Goal: Complete application form: Complete application form

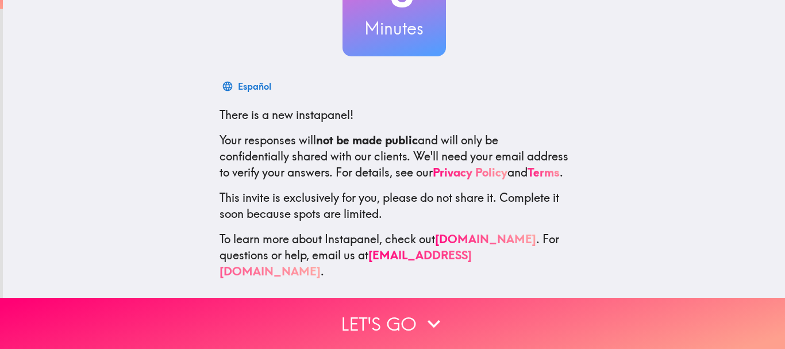
scroll to position [129, 0]
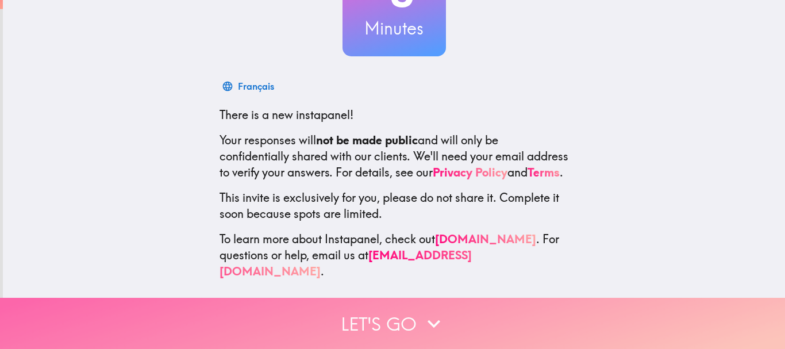
click at [416, 308] on button "Let's go" at bounding box center [392, 323] width 785 height 51
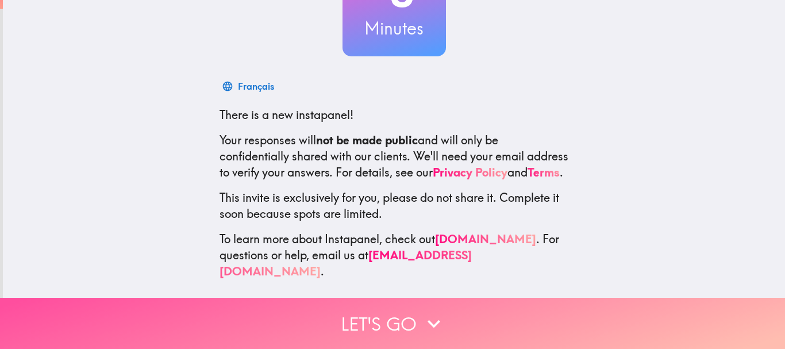
scroll to position [0, 0]
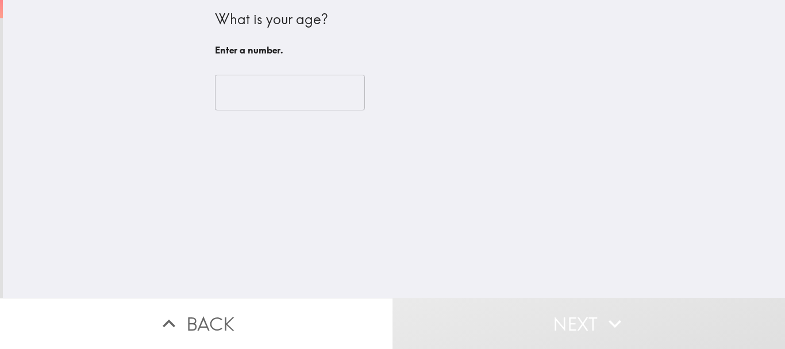
click at [291, 95] on input "number" at bounding box center [290, 93] width 150 height 36
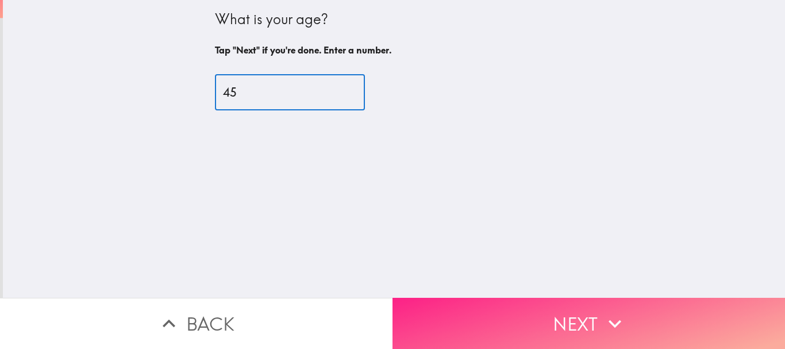
type input "45"
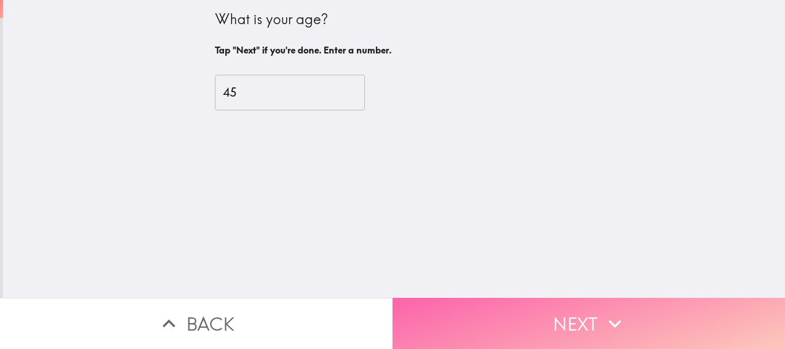
click at [577, 312] on button "Next" at bounding box center [589, 323] width 393 height 51
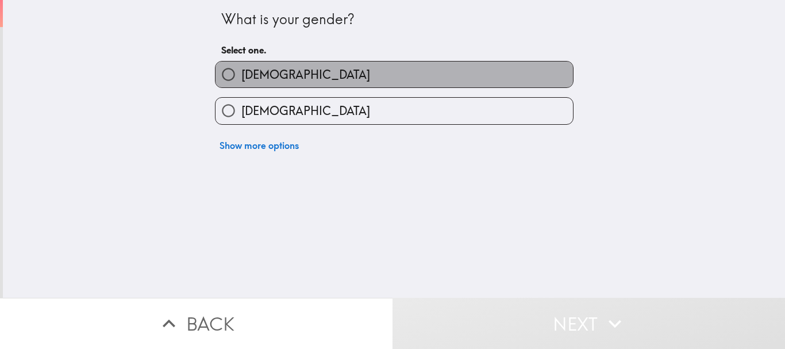
drag, startPoint x: 275, startPoint y: 81, endPoint x: 274, endPoint y: 100, distance: 19.6
click at [274, 79] on label "[DEMOGRAPHIC_DATA]" at bounding box center [395, 75] width 358 height 26
click at [242, 79] on input "[DEMOGRAPHIC_DATA]" at bounding box center [229, 75] width 26 height 26
radio input "true"
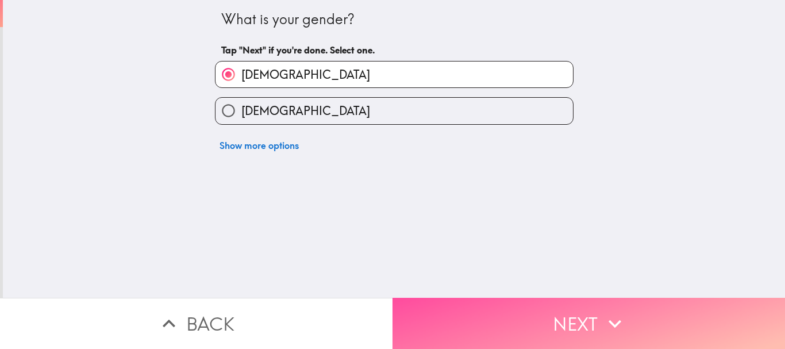
click at [542, 304] on button "Next" at bounding box center [589, 323] width 393 height 51
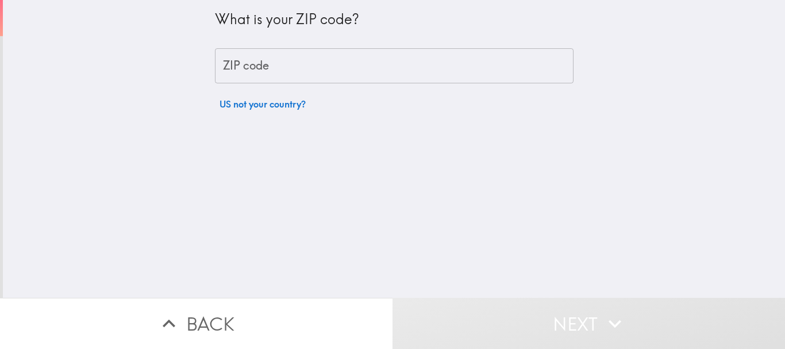
click at [262, 76] on input "ZIP code" at bounding box center [394, 66] width 359 height 36
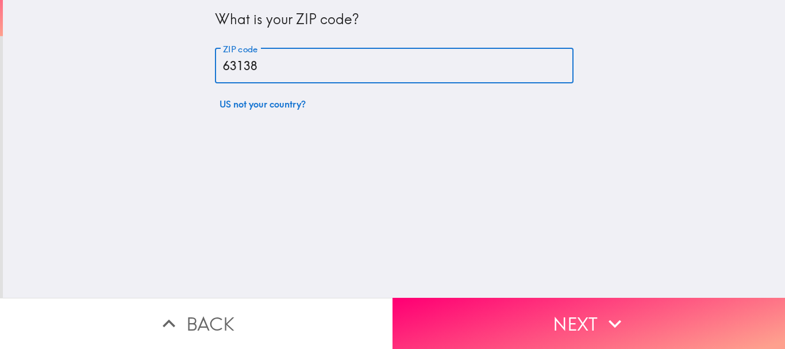
type input "63138"
click at [427, 166] on div "What is your ZIP code? ZIP code 63138 ZIP code US not your country?" at bounding box center [394, 149] width 783 height 298
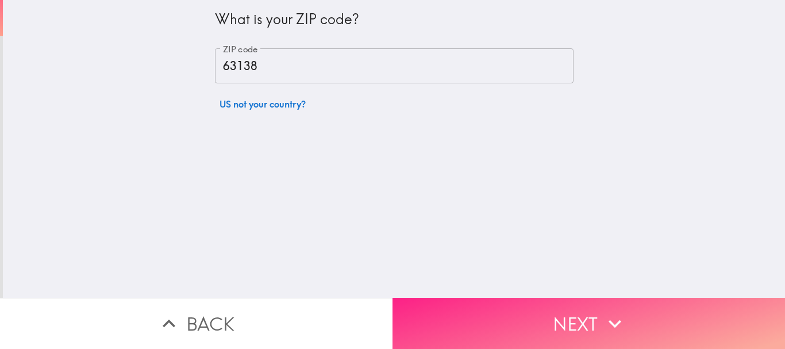
click at [521, 303] on button "Next" at bounding box center [589, 323] width 393 height 51
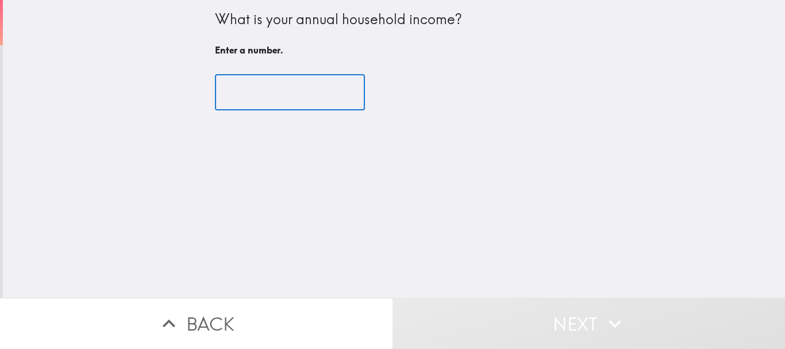
click at [290, 89] on input "number" at bounding box center [290, 93] width 150 height 36
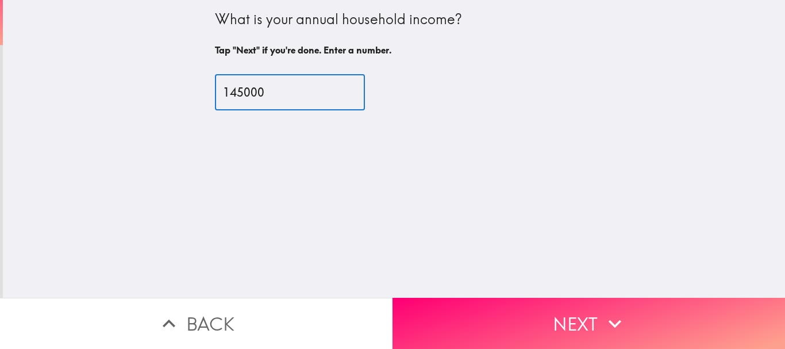
type input "145000"
click at [481, 145] on div "What is your annual household income? Tap "Next" if you're done. Enter a number…" at bounding box center [394, 149] width 783 height 298
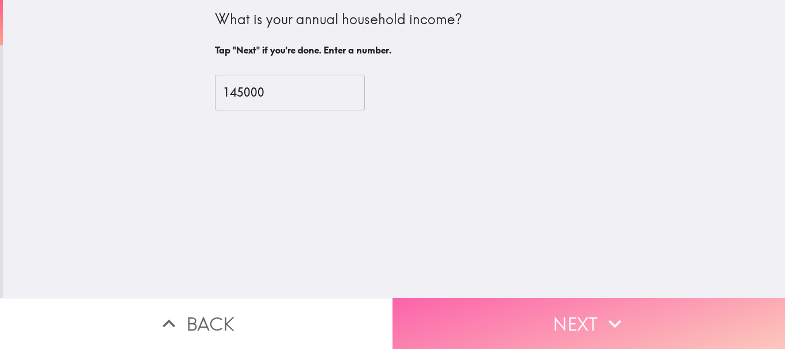
click at [470, 313] on button "Next" at bounding box center [589, 323] width 393 height 51
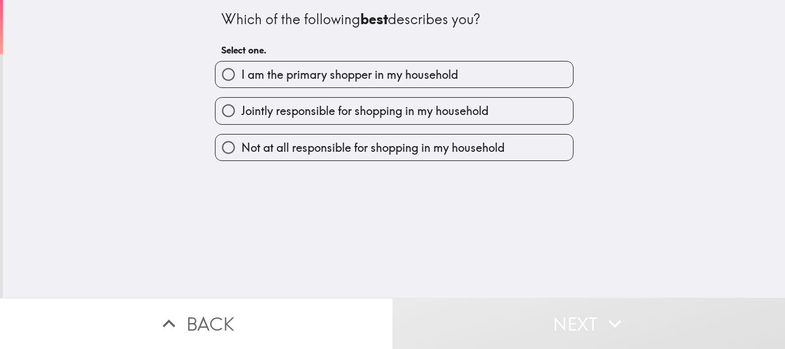
click at [306, 76] on span "I am the primary shopper in my household" at bounding box center [350, 75] width 217 height 16
click at [242, 76] on input "I am the primary shopper in my household" at bounding box center [229, 75] width 26 height 26
radio input "true"
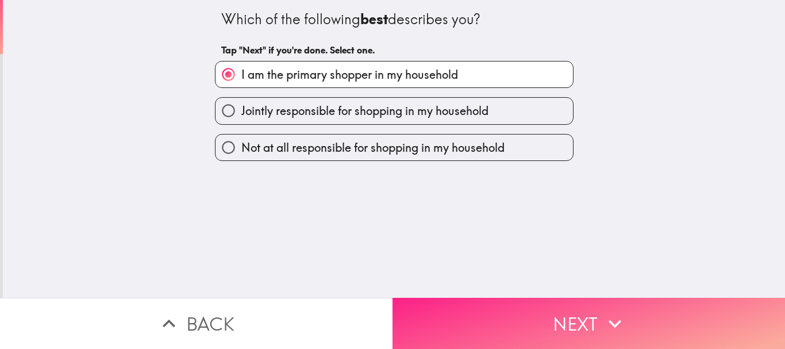
click at [501, 308] on button "Next" at bounding box center [589, 323] width 393 height 51
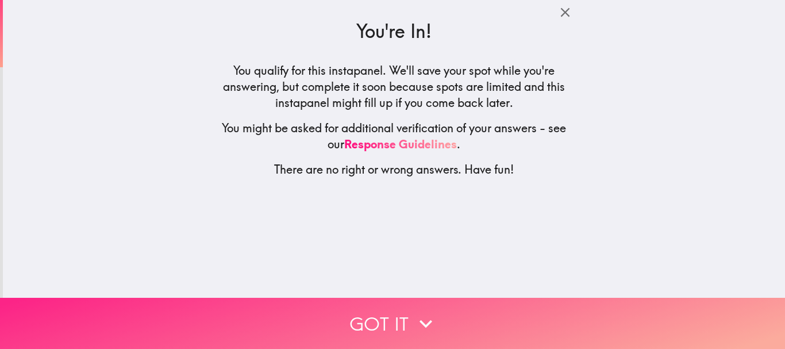
click at [439, 305] on button "Got it" at bounding box center [392, 323] width 785 height 51
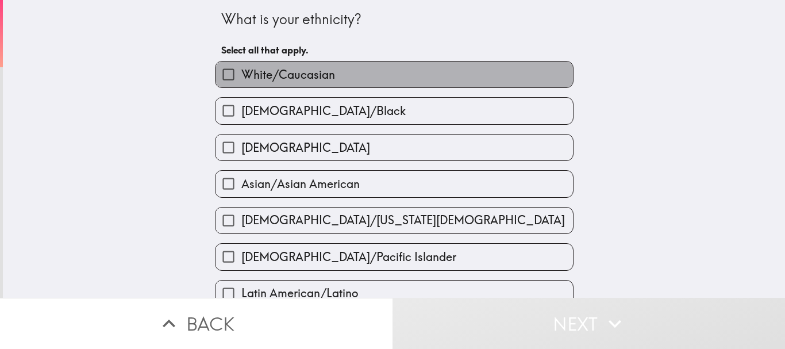
click at [380, 68] on label "White/Caucasian" at bounding box center [395, 75] width 358 height 26
click at [242, 68] on input "White/Caucasian" at bounding box center [229, 75] width 26 height 26
checkbox input "true"
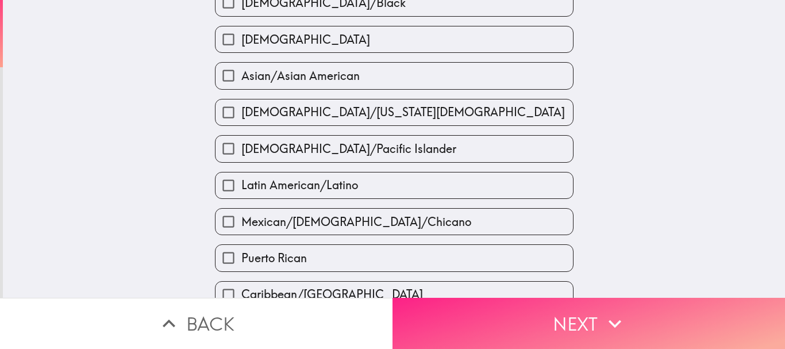
scroll to position [288, 0]
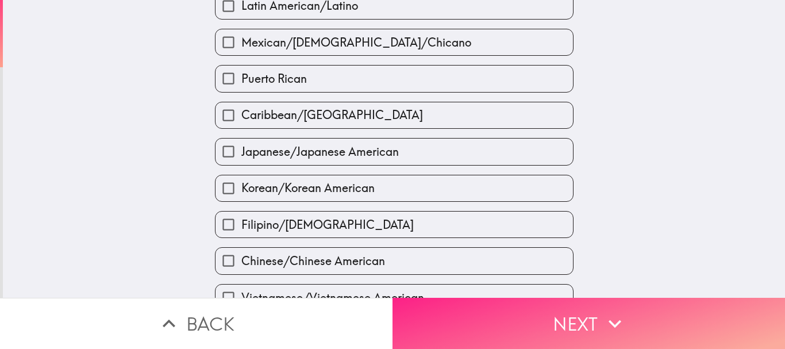
click at [498, 309] on button "Next" at bounding box center [589, 323] width 393 height 51
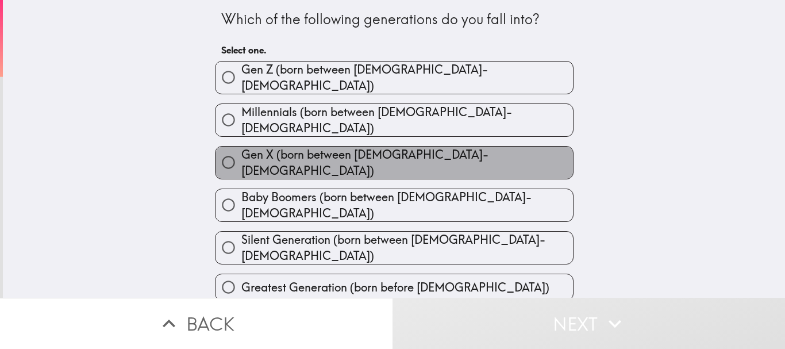
click at [417, 149] on label "Gen X (born between [DEMOGRAPHIC_DATA]-[DEMOGRAPHIC_DATA])" at bounding box center [395, 163] width 358 height 32
click at [242, 150] on input "Gen X (born between [DEMOGRAPHIC_DATA]-[DEMOGRAPHIC_DATA])" at bounding box center [229, 163] width 26 height 26
radio input "true"
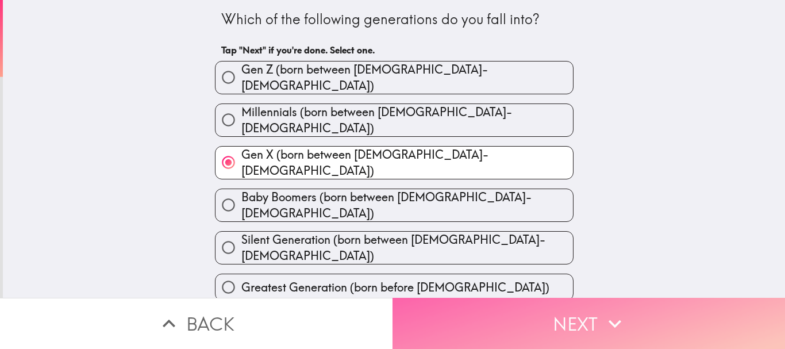
click at [503, 306] on button "Next" at bounding box center [589, 323] width 393 height 51
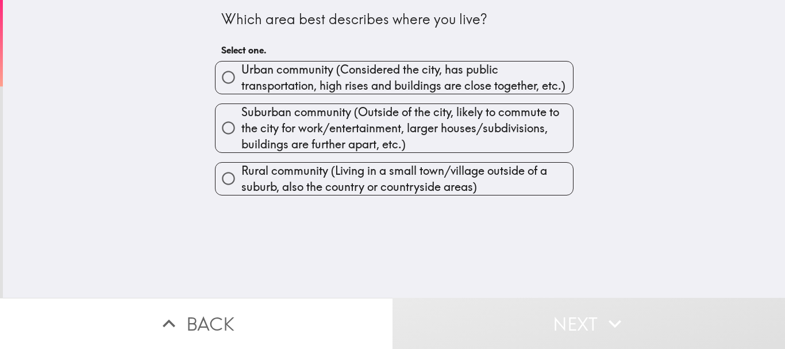
click at [371, 76] on span "Urban community (Considered the city, has public transportation, high rises and…" at bounding box center [408, 78] width 332 height 32
click at [242, 76] on input "Urban community (Considered the city, has public transportation, high rises and…" at bounding box center [229, 77] width 26 height 26
radio input "true"
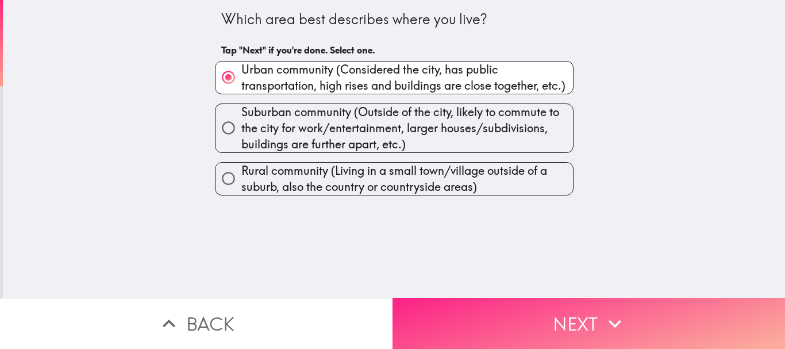
click at [485, 304] on button "Next" at bounding box center [589, 323] width 393 height 51
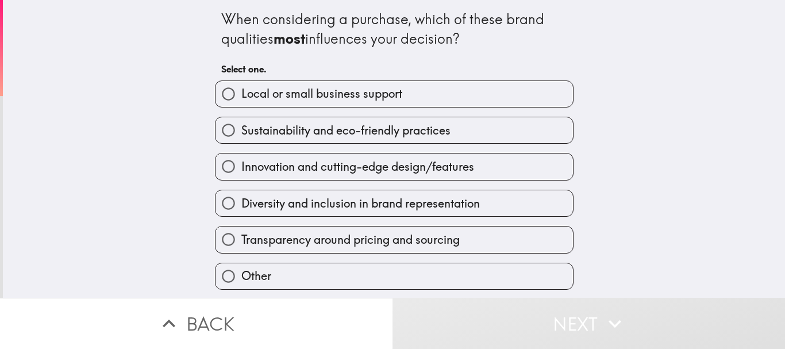
click at [374, 204] on span "Diversity and inclusion in brand representation" at bounding box center [361, 204] width 239 height 16
click at [242, 204] on input "Diversity and inclusion in brand representation" at bounding box center [229, 203] width 26 height 26
radio input "true"
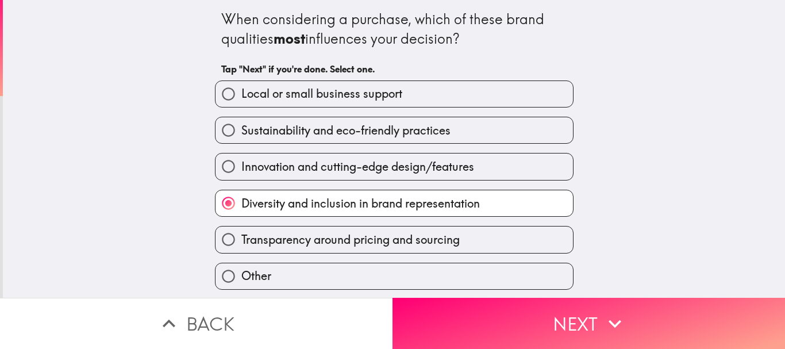
click at [313, 172] on span "Innovation and cutting-edge design/features" at bounding box center [358, 167] width 233 height 16
click at [242, 172] on input "Innovation and cutting-edge design/features" at bounding box center [229, 167] width 26 height 26
radio input "true"
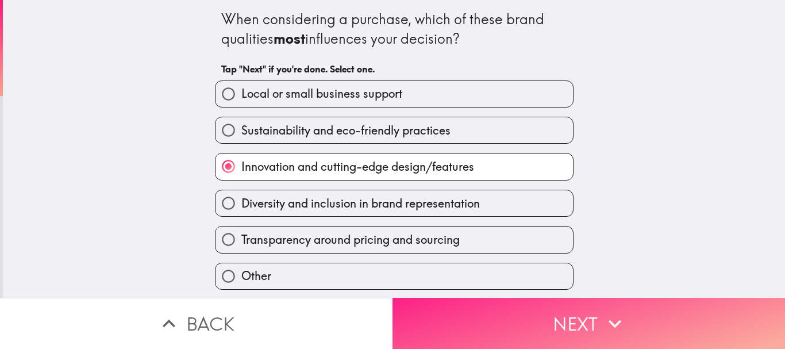
click at [565, 322] on button "Next" at bounding box center [589, 323] width 393 height 51
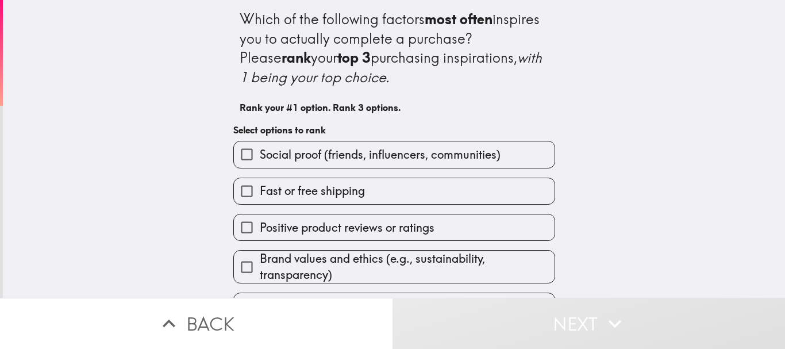
drag, startPoint x: 267, startPoint y: 156, endPoint x: 282, endPoint y: 209, distance: 55.7
click at [269, 158] on span "Social proof (friends, influencers, communities)" at bounding box center [380, 155] width 241 height 16
click at [260, 158] on input "Social proof (friends, influencers, communities)" at bounding box center [247, 154] width 26 height 26
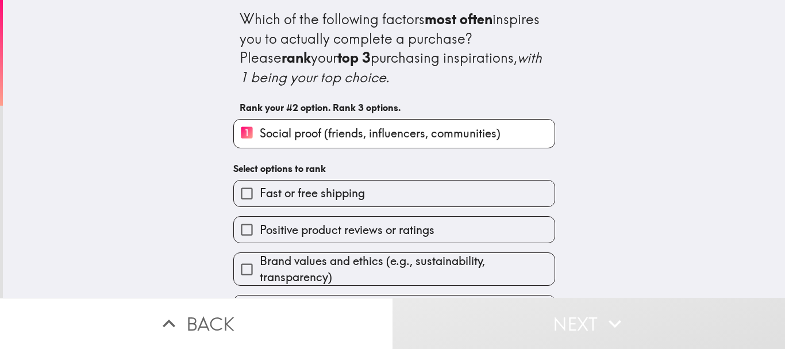
click at [283, 210] on div "Positive product reviews or ratings" at bounding box center [389, 225] width 331 height 36
click at [290, 232] on span "Positive product reviews or ratings" at bounding box center [347, 230] width 175 height 16
click at [260, 232] on input "Positive product reviews or ratings" at bounding box center [247, 230] width 26 height 26
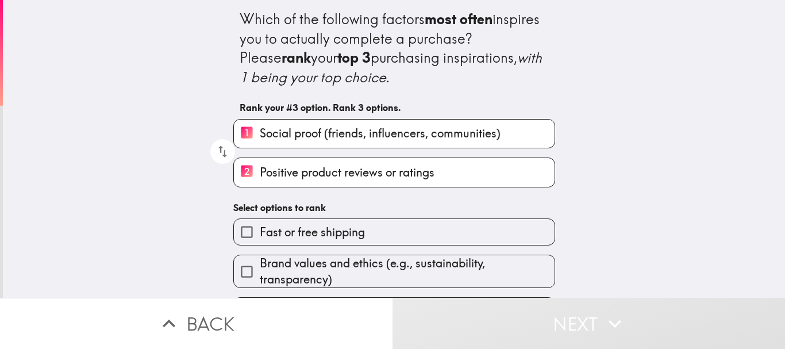
click at [285, 200] on div "Which of the following factors most often inspires you to actually complete a p…" at bounding box center [394, 199] width 368 height 398
click at [294, 240] on span "Fast or free shipping" at bounding box center [312, 232] width 105 height 16
click at [260, 240] on input "Fast or free shipping" at bounding box center [247, 232] width 26 height 26
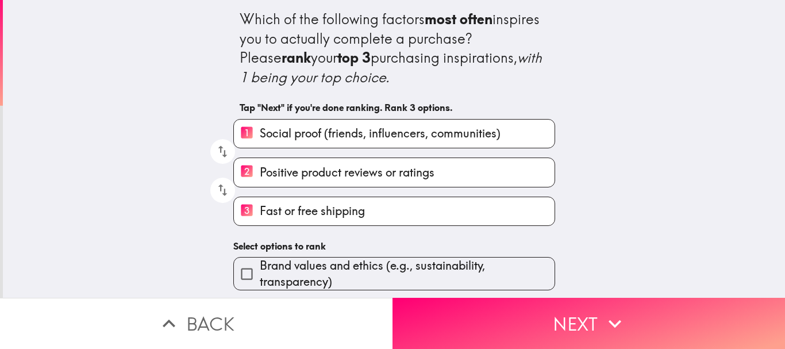
click at [292, 272] on span "Brand values and ethics (e.g., sustainability, transparency)" at bounding box center [407, 274] width 295 height 32
click at [260, 272] on input "Brand values and ethics (e.g., sustainability, transparency)" at bounding box center [247, 274] width 26 height 26
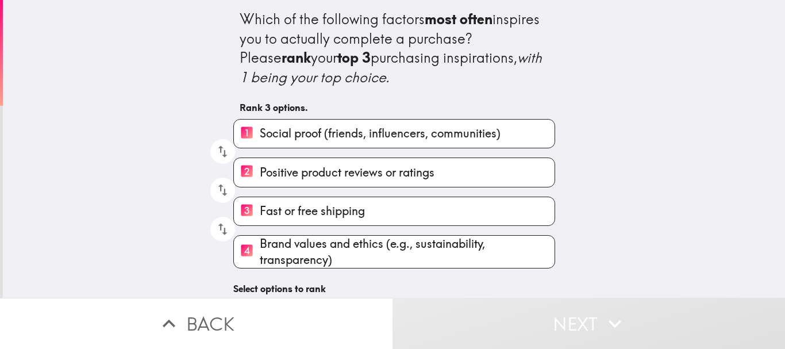
drag, startPoint x: 297, startPoint y: 247, endPoint x: 294, endPoint y: 213, distance: 34.0
click at [308, 151] on div "1 Social proof (friends, influencers, communities) 2 Positive product reviews o…" at bounding box center [389, 189] width 331 height 159
click at [260, 257] on span "Brand values and ethics (e.g., sustainability, transparency)" at bounding box center [407, 252] width 295 height 32
click at [253, 257] on input "4 Brand values and ethics (e.g., sustainability, transparency)" at bounding box center [247, 251] width 26 height 28
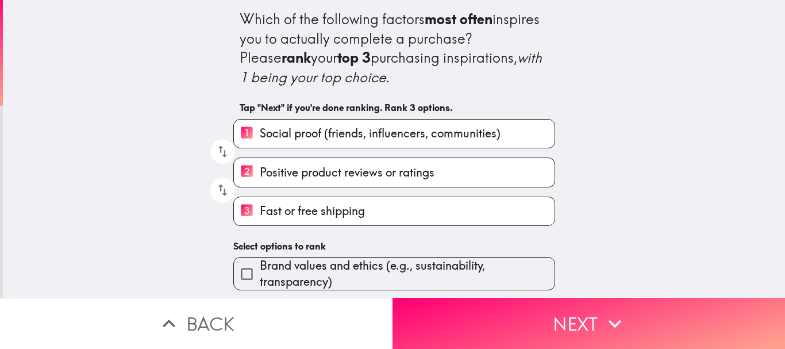
click at [265, 120] on label "1 Social proof (friends, influencers, communities)" at bounding box center [394, 134] width 321 height 28
click at [260, 120] on input "1 Social proof (friends, influencers, communities)" at bounding box center [247, 134] width 26 height 28
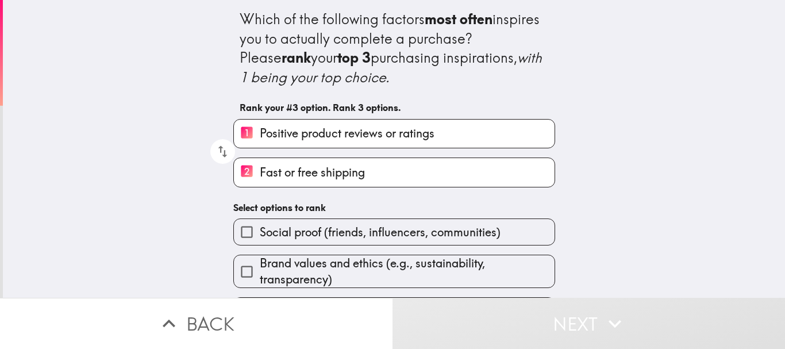
click at [270, 279] on span "Brand values and ethics (e.g., sustainability, transparency)" at bounding box center [407, 271] width 295 height 32
click at [260, 279] on input "Brand values and ethics (e.g., sustainability, transparency)" at bounding box center [247, 272] width 26 height 26
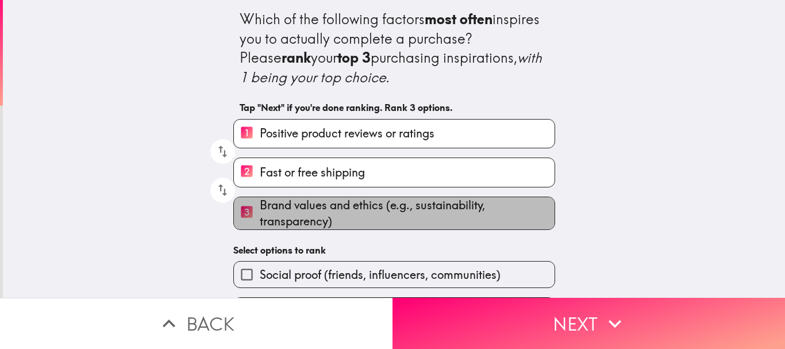
click at [278, 212] on span "Brand values and ethics (e.g., sustainability, transparency)" at bounding box center [407, 213] width 295 height 32
click at [260, 212] on input "3 Brand values and ethics (e.g., sustainability, transparency)" at bounding box center [247, 213] width 26 height 28
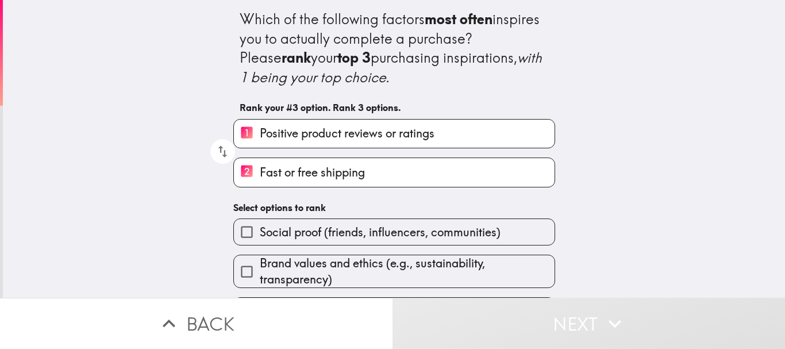
click at [269, 171] on span "Fast or free shipping" at bounding box center [312, 172] width 105 height 16
click at [260, 171] on input "2 Fast or free shipping" at bounding box center [247, 172] width 26 height 28
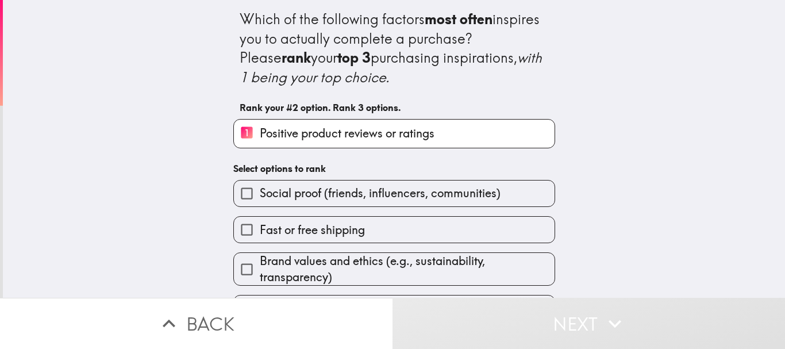
click at [268, 137] on span "Positive product reviews or ratings" at bounding box center [347, 133] width 175 height 16
click at [260, 137] on input "1 Positive product reviews or ratings" at bounding box center [247, 134] width 26 height 28
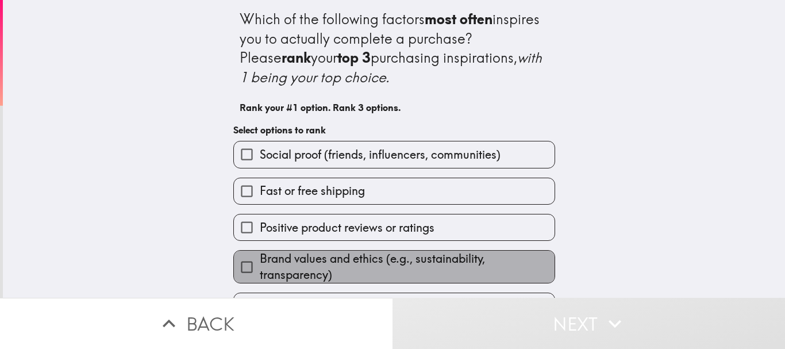
click at [291, 270] on span "Brand values and ethics (e.g., sustainability, transparency)" at bounding box center [407, 267] width 295 height 32
click at [260, 270] on input "Brand values and ethics (e.g., sustainability, transparency)" at bounding box center [247, 267] width 26 height 26
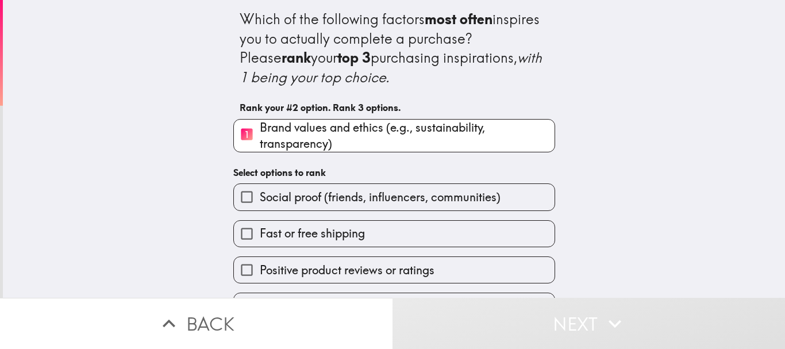
click at [292, 274] on span "Positive product reviews or ratings" at bounding box center [347, 270] width 175 height 16
click at [260, 274] on input "Positive product reviews or ratings" at bounding box center [247, 270] width 26 height 26
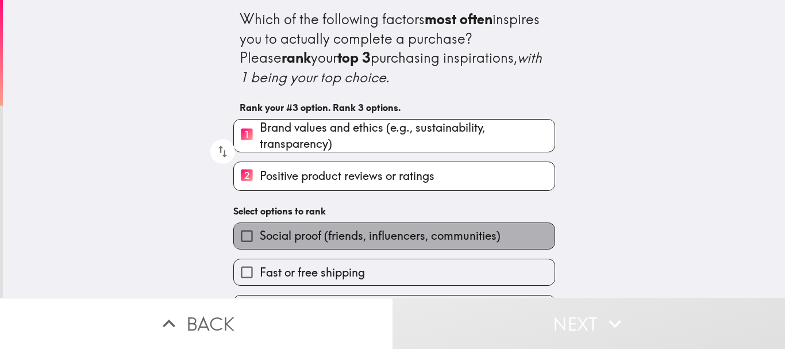
click at [281, 237] on span "Social proof (friends, influencers, communities)" at bounding box center [380, 236] width 241 height 16
click at [260, 237] on input "Social proof (friends, influencers, communities)" at bounding box center [247, 236] width 26 height 26
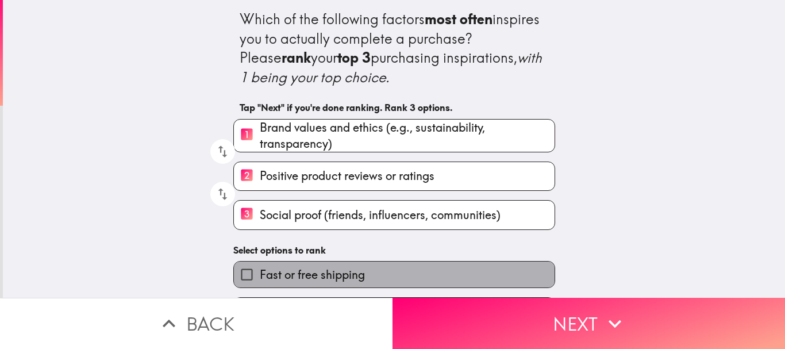
drag, startPoint x: 283, startPoint y: 277, endPoint x: 332, endPoint y: 277, distance: 48.9
click at [285, 277] on span "Fast or free shipping" at bounding box center [312, 275] width 105 height 16
click at [260, 277] on input "Fast or free shipping" at bounding box center [247, 275] width 26 height 26
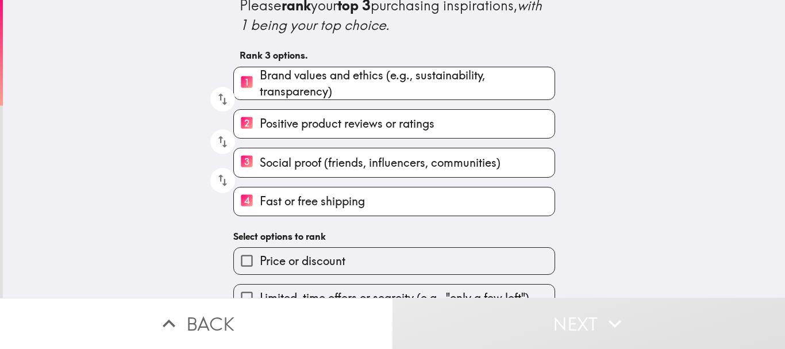
scroll to position [111, 0]
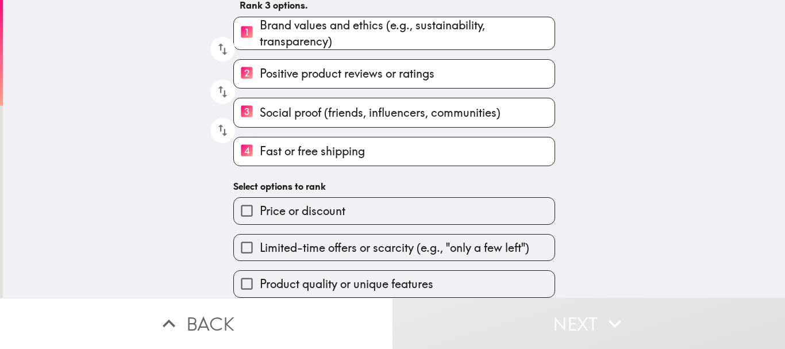
click at [266, 150] on span "Fast or free shipping" at bounding box center [312, 151] width 105 height 16
click at [260, 150] on input "4 Fast or free shipping" at bounding box center [247, 151] width 26 height 28
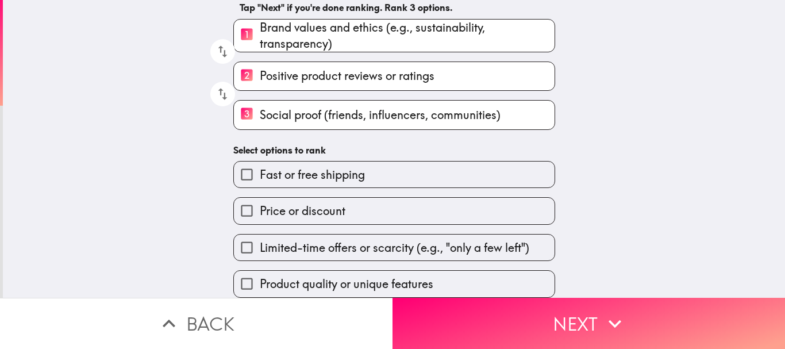
scroll to position [109, 0]
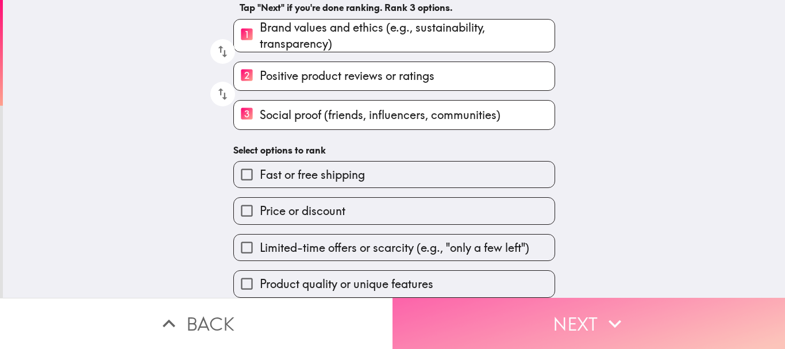
click at [513, 324] on button "Next" at bounding box center [589, 323] width 393 height 51
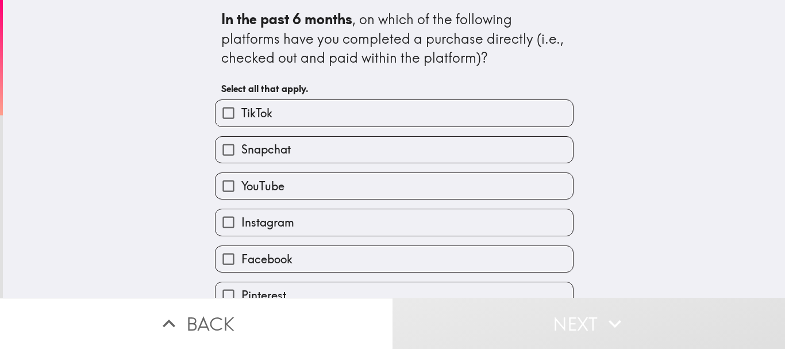
click at [275, 105] on label "TikTok" at bounding box center [395, 113] width 358 height 26
click at [242, 105] on input "TikTok" at bounding box center [229, 113] width 26 height 26
checkbox input "true"
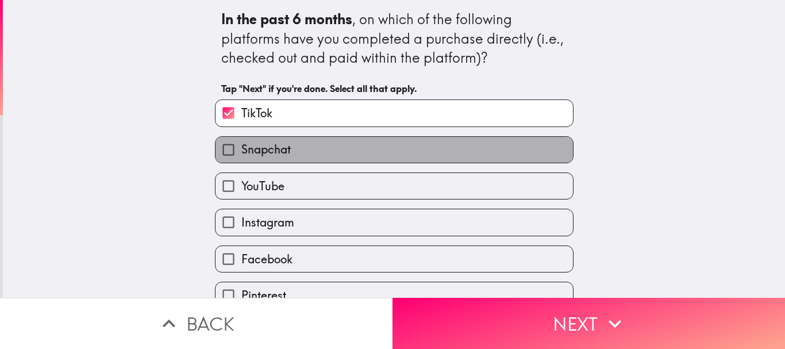
click at [265, 150] on span "Snapchat" at bounding box center [266, 149] width 49 height 16
click at [242, 150] on input "Snapchat" at bounding box center [229, 150] width 26 height 26
checkbox input "true"
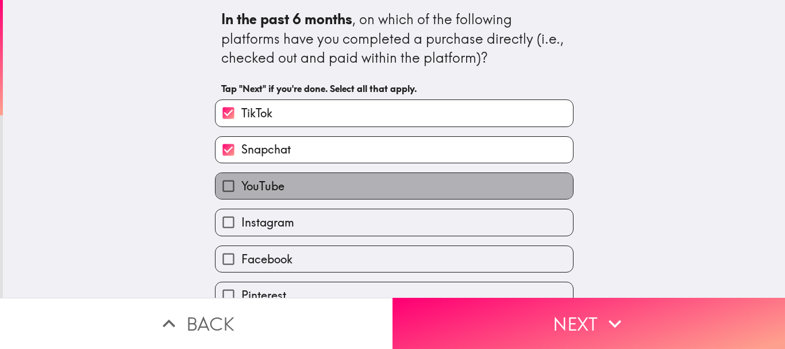
click at [271, 175] on label "YouTube" at bounding box center [395, 186] width 358 height 26
click at [242, 175] on input "YouTube" at bounding box center [229, 186] width 26 height 26
checkbox input "true"
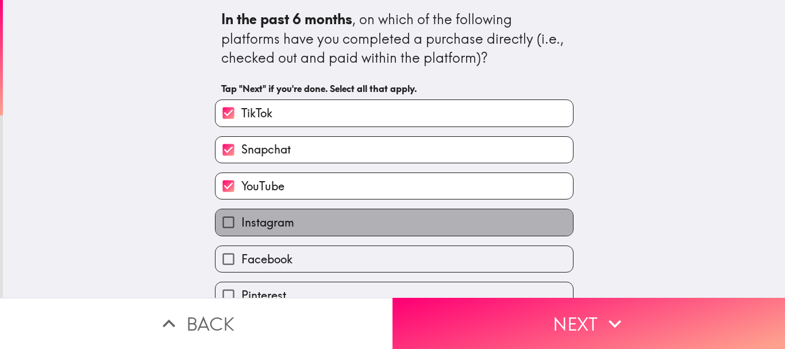
click at [275, 214] on span "Instagram" at bounding box center [268, 222] width 53 height 16
click at [242, 214] on input "Instagram" at bounding box center [229, 222] width 26 height 26
checkbox input "true"
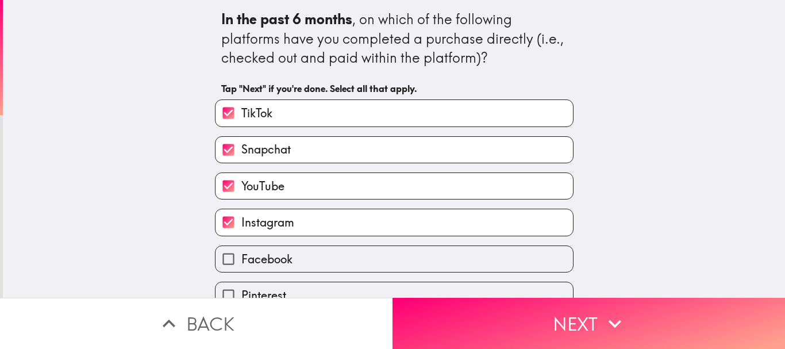
click at [274, 246] on div "Facebook" at bounding box center [394, 259] width 359 height 27
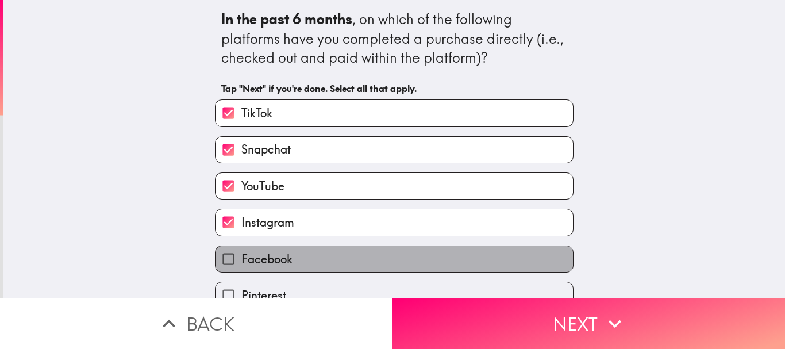
click at [294, 255] on label "Facebook" at bounding box center [395, 259] width 358 height 26
click at [242, 255] on input "Facebook" at bounding box center [229, 259] width 26 height 26
checkbox input "true"
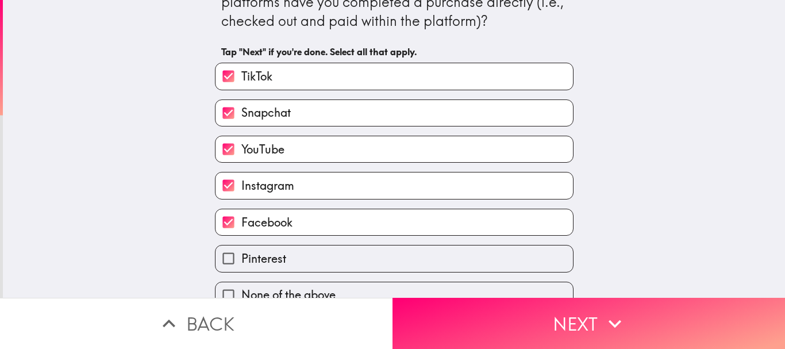
scroll to position [56, 0]
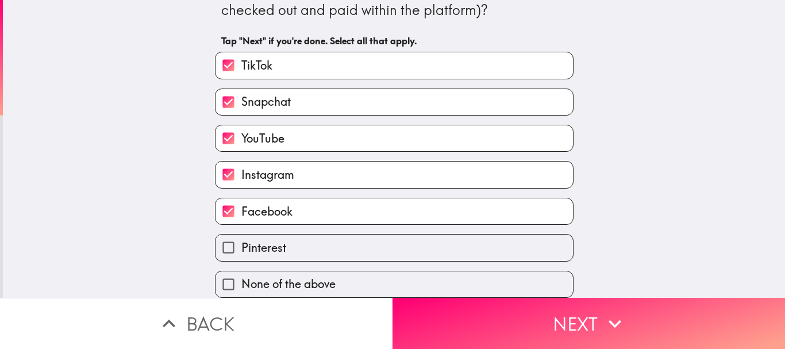
click at [312, 248] on label "Pinterest" at bounding box center [395, 248] width 358 height 26
click at [242, 248] on input "Pinterest" at bounding box center [229, 248] width 26 height 26
checkbox input "true"
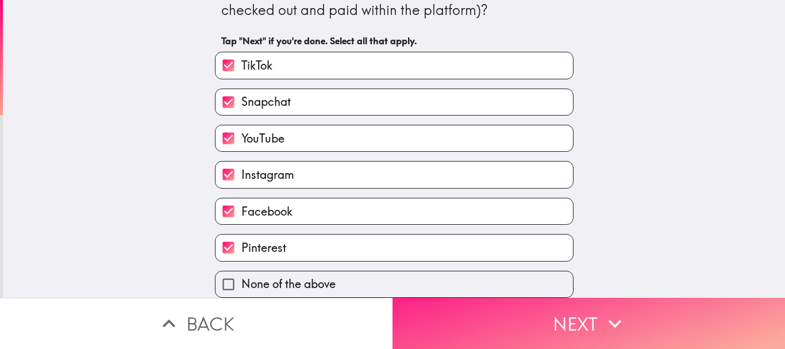
click at [502, 307] on button "Next" at bounding box center [589, 323] width 393 height 51
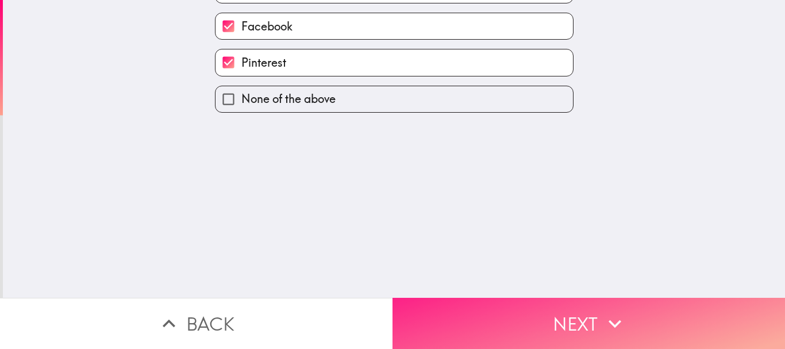
scroll to position [0, 0]
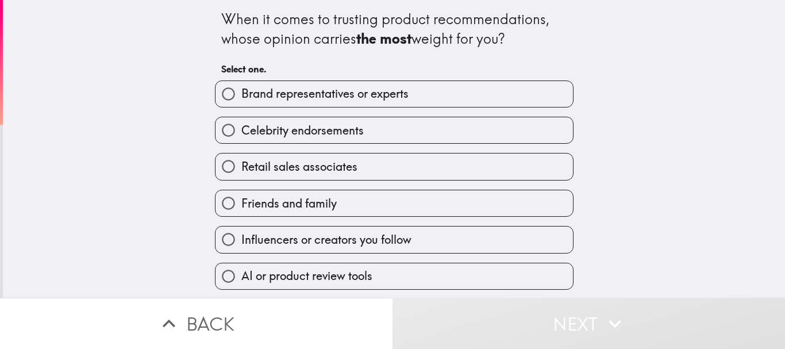
click at [303, 95] on span "Brand representatives or experts" at bounding box center [325, 94] width 167 height 16
click at [242, 95] on input "Brand representatives or experts" at bounding box center [229, 94] width 26 height 26
radio input "true"
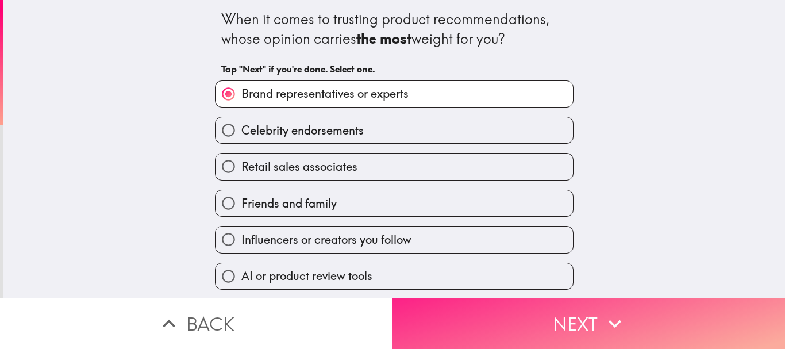
click at [490, 320] on button "Next" at bounding box center [589, 323] width 393 height 51
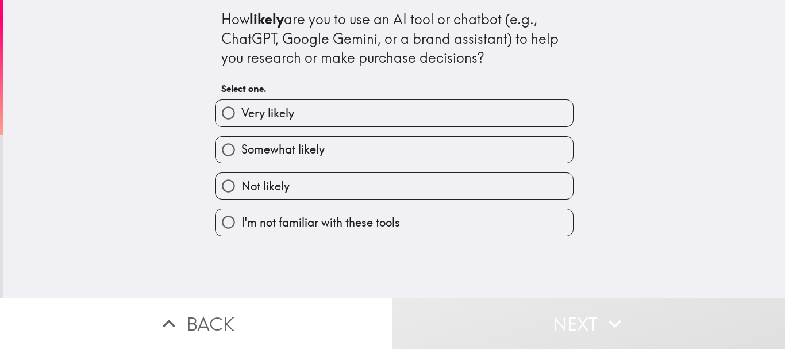
click at [348, 117] on label "Very likely" at bounding box center [395, 113] width 358 height 26
click at [242, 117] on input "Very likely" at bounding box center [229, 113] width 26 height 26
radio input "true"
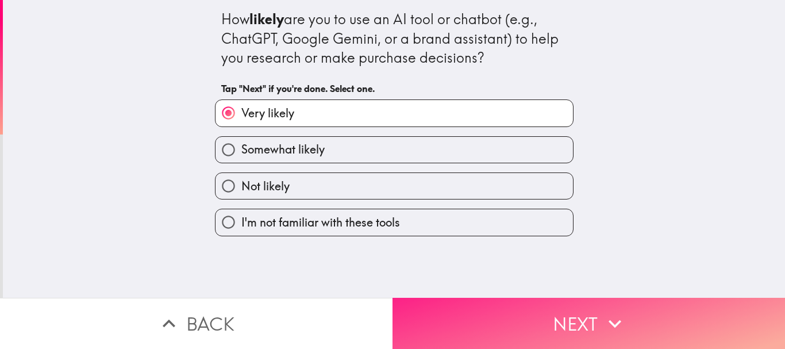
click at [470, 317] on button "Next" at bounding box center [589, 323] width 393 height 51
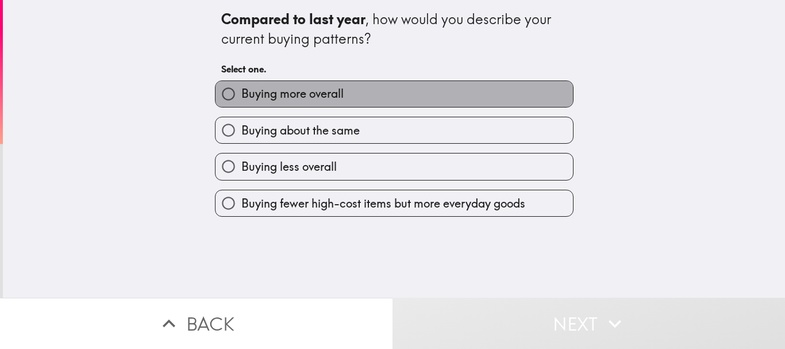
click at [416, 91] on label "Buying more overall" at bounding box center [395, 94] width 358 height 26
click at [242, 91] on input "Buying more overall" at bounding box center [229, 94] width 26 height 26
radio input "true"
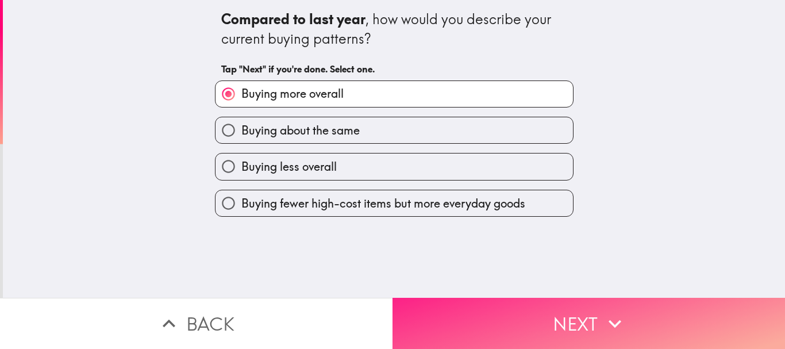
click at [494, 298] on button "Next" at bounding box center [589, 323] width 393 height 51
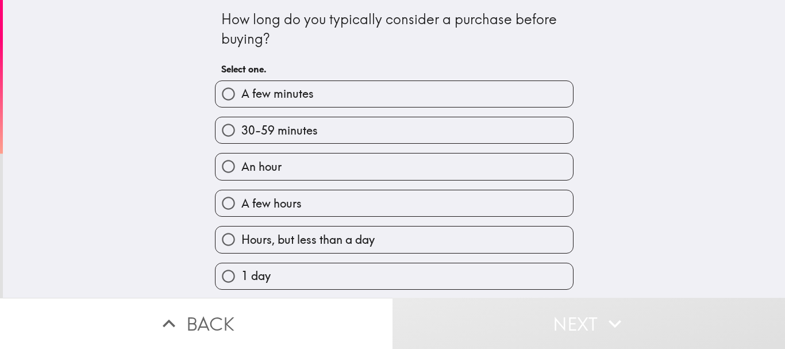
click at [338, 97] on label "A few minutes" at bounding box center [395, 94] width 358 height 26
click at [242, 97] on input "A few minutes" at bounding box center [229, 94] width 26 height 26
radio input "true"
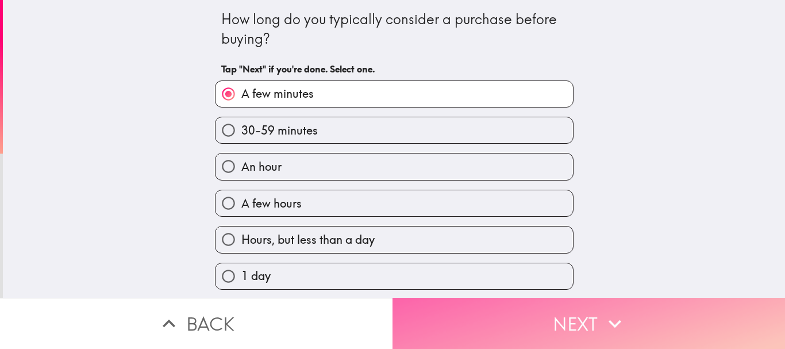
click at [511, 308] on button "Next" at bounding box center [589, 323] width 393 height 51
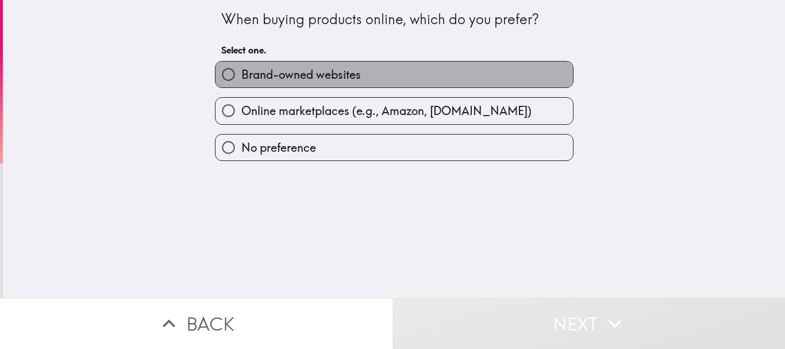
click at [314, 81] on span "Brand-owned websites" at bounding box center [302, 75] width 120 height 16
click at [242, 81] on input "Brand-owned websites" at bounding box center [229, 75] width 26 height 26
radio input "true"
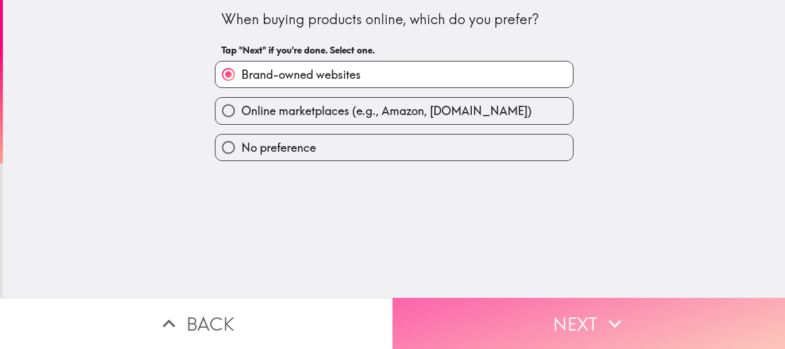
click at [515, 302] on button "Next" at bounding box center [589, 323] width 393 height 51
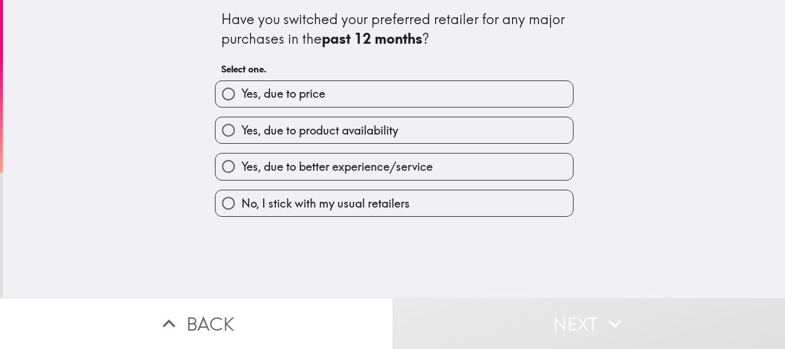
click at [441, 163] on label "Yes, due to better experience/service" at bounding box center [395, 167] width 358 height 26
click at [242, 163] on input "Yes, due to better experience/service" at bounding box center [229, 167] width 26 height 26
radio input "true"
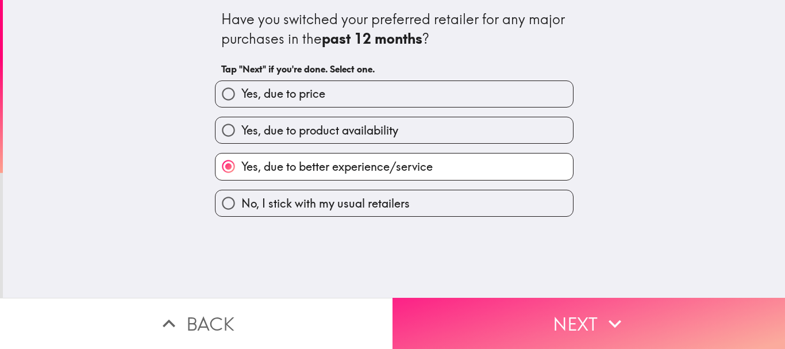
click at [489, 323] on button "Next" at bounding box center [589, 323] width 393 height 51
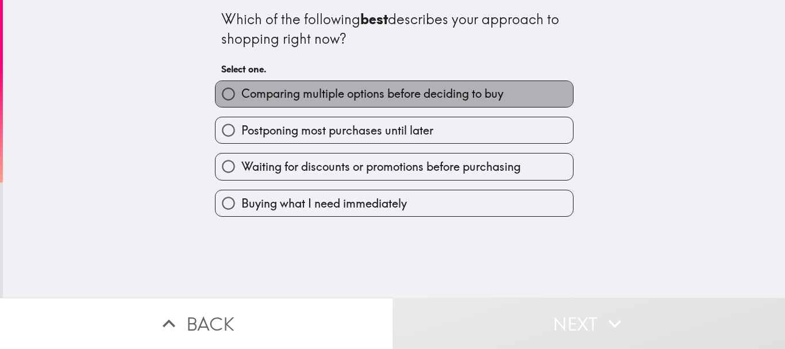
click at [347, 100] on span "Comparing multiple options before deciding to buy" at bounding box center [373, 94] width 262 height 16
click at [242, 100] on input "Comparing multiple options before deciding to buy" at bounding box center [229, 94] width 26 height 26
radio input "true"
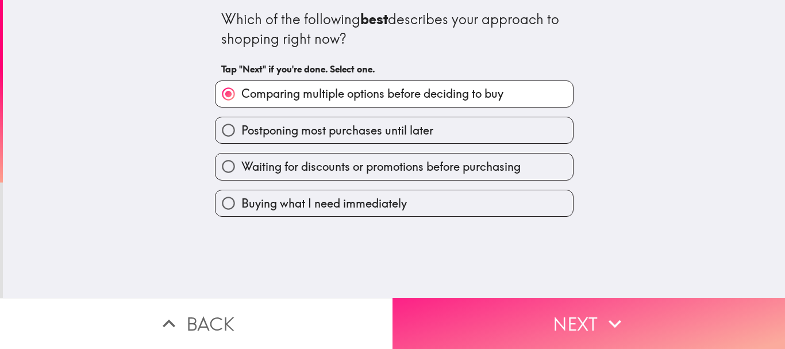
click at [473, 320] on button "Next" at bounding box center [589, 323] width 393 height 51
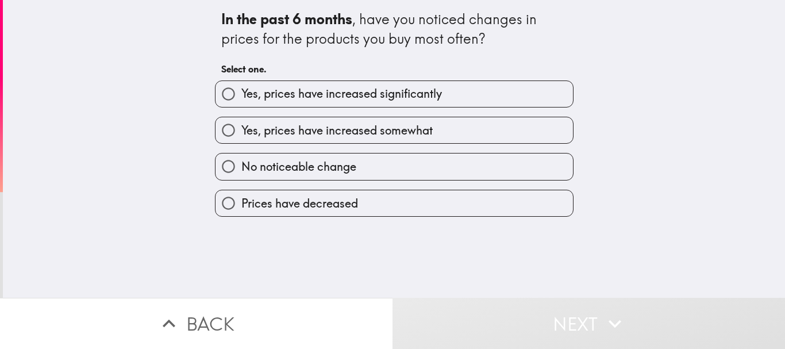
click at [340, 93] on span "Yes, prices have increased significantly" at bounding box center [342, 94] width 201 height 16
click at [242, 93] on input "Yes, prices have increased significantly" at bounding box center [229, 94] width 26 height 26
radio input "true"
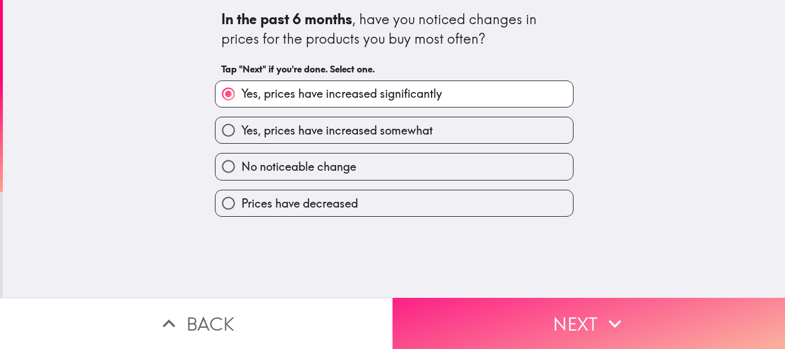
click at [518, 317] on button "Next" at bounding box center [589, 323] width 393 height 51
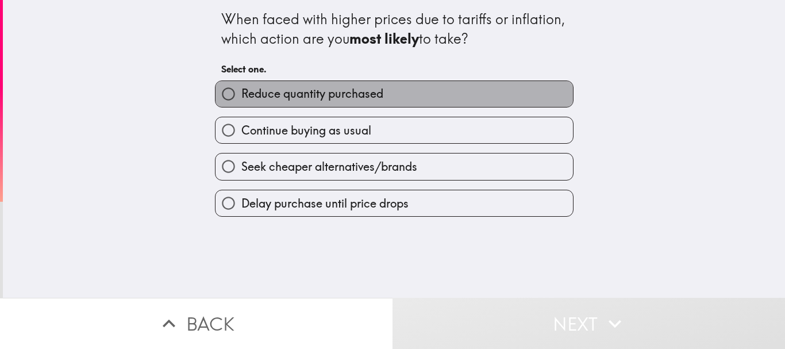
drag, startPoint x: 397, startPoint y: 96, endPoint x: 405, endPoint y: 134, distance: 38.8
click at [396, 94] on label "Reduce quantity purchased" at bounding box center [395, 94] width 358 height 26
click at [242, 94] on input "Reduce quantity purchased" at bounding box center [229, 94] width 26 height 26
radio input "true"
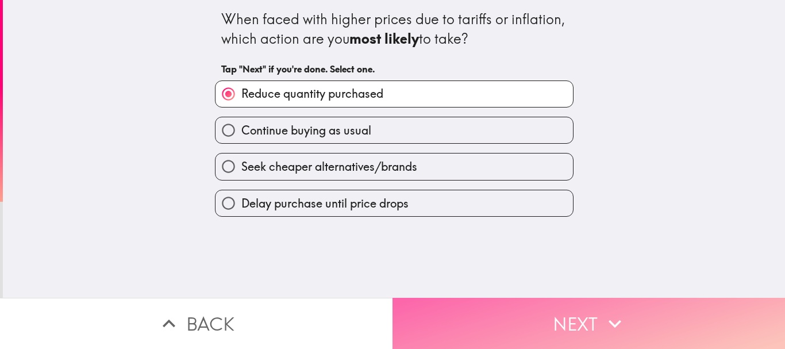
click at [483, 317] on button "Next" at bounding box center [589, 323] width 393 height 51
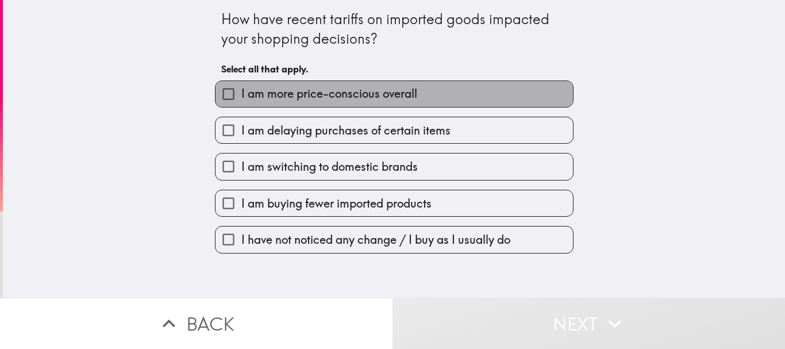
click at [447, 88] on label "I am more price-conscious overall" at bounding box center [395, 94] width 358 height 26
click at [242, 88] on input "I am more price-conscious overall" at bounding box center [229, 94] width 26 height 26
checkbox input "true"
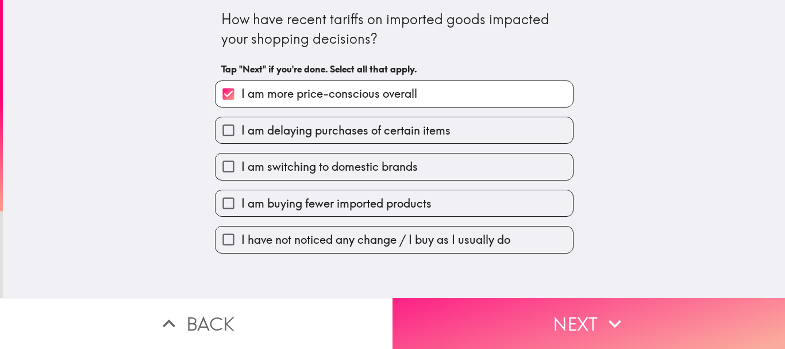
click at [492, 302] on button "Next" at bounding box center [589, 323] width 393 height 51
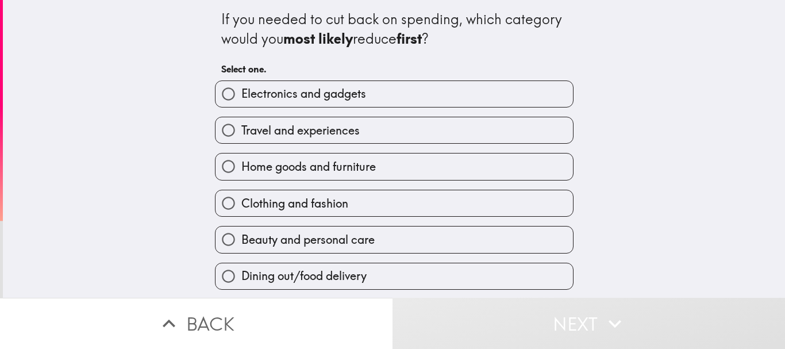
click at [408, 192] on label "Clothing and fashion" at bounding box center [395, 203] width 358 height 26
click at [242, 192] on input "Clothing and fashion" at bounding box center [229, 203] width 26 height 26
radio input "true"
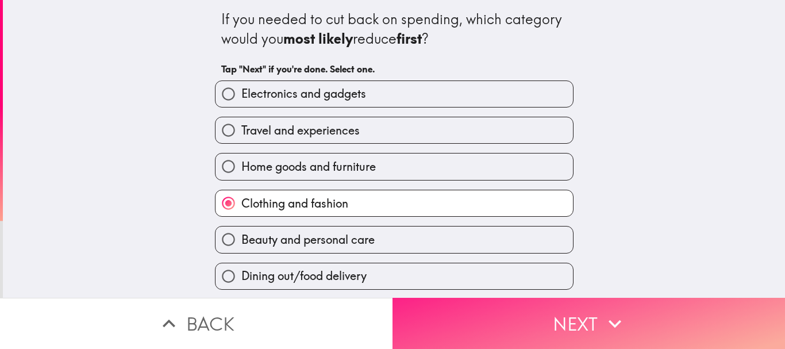
click at [503, 318] on button "Next" at bounding box center [589, 323] width 393 height 51
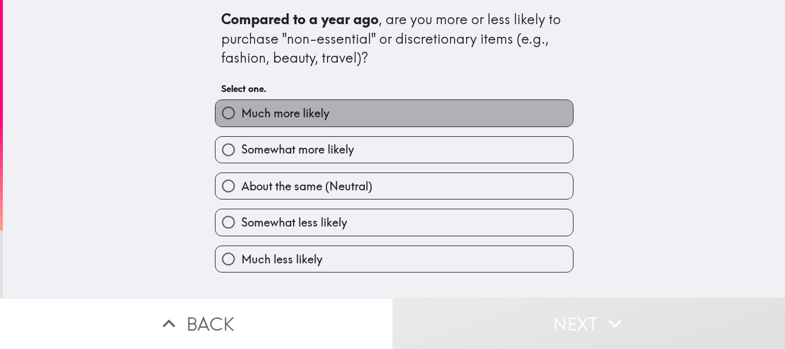
click at [327, 117] on label "Much more likely" at bounding box center [395, 113] width 358 height 26
click at [242, 117] on input "Much more likely" at bounding box center [229, 113] width 26 height 26
radio input "true"
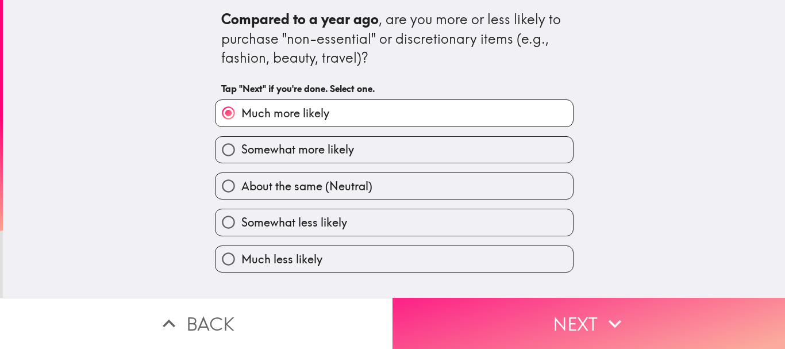
click at [492, 302] on button "Next" at bounding box center [589, 323] width 393 height 51
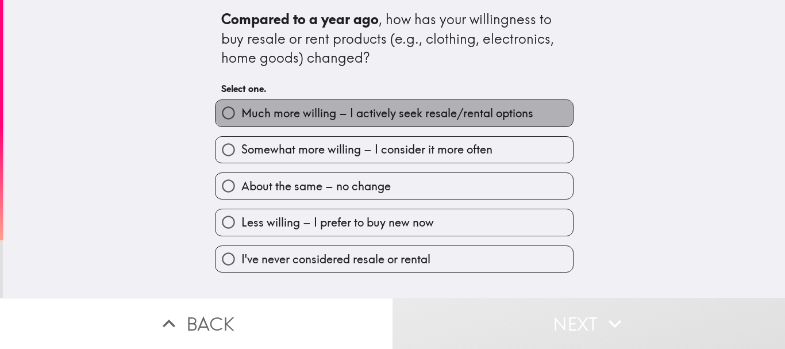
click at [366, 110] on span "Much more willing – I actively seek resale/rental options" at bounding box center [388, 113] width 292 height 16
click at [242, 110] on input "Much more willing – I actively seek resale/rental options" at bounding box center [229, 113] width 26 height 26
radio input "true"
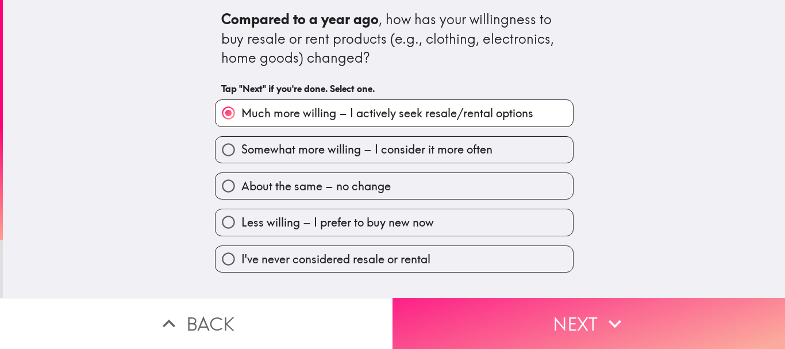
click at [470, 315] on button "Next" at bounding box center [589, 323] width 393 height 51
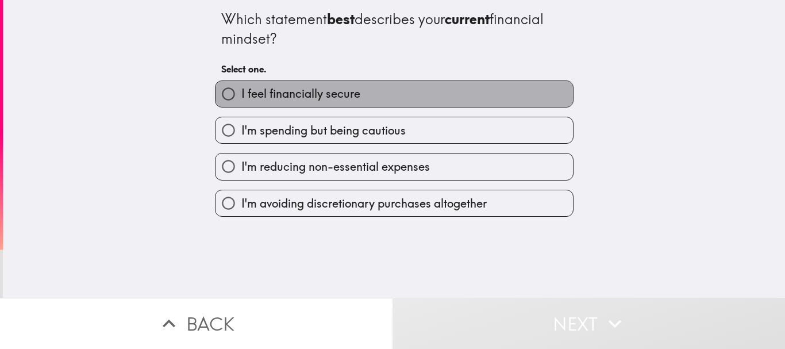
click at [388, 98] on label "I feel financially secure" at bounding box center [395, 94] width 358 height 26
click at [242, 98] on input "I feel financially secure" at bounding box center [229, 94] width 26 height 26
radio input "true"
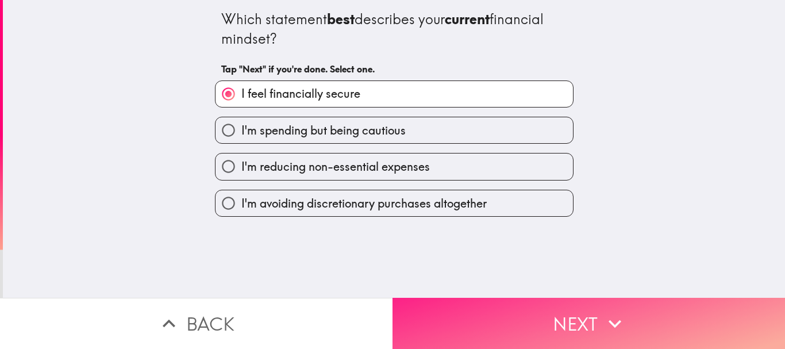
click at [476, 298] on button "Next" at bounding box center [589, 323] width 393 height 51
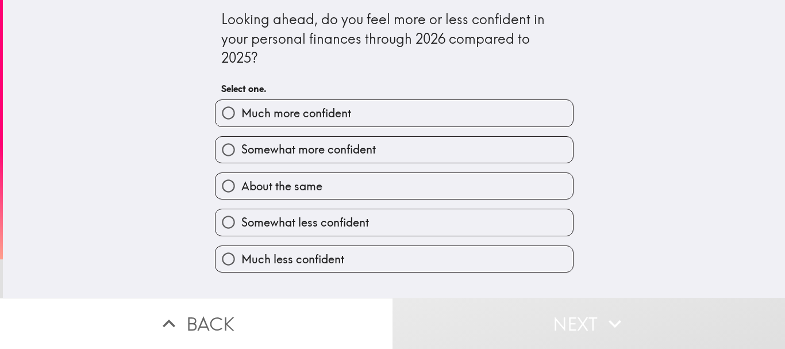
click at [380, 114] on label "Much more confident" at bounding box center [395, 113] width 358 height 26
click at [242, 114] on input "Much more confident" at bounding box center [229, 113] width 26 height 26
radio input "true"
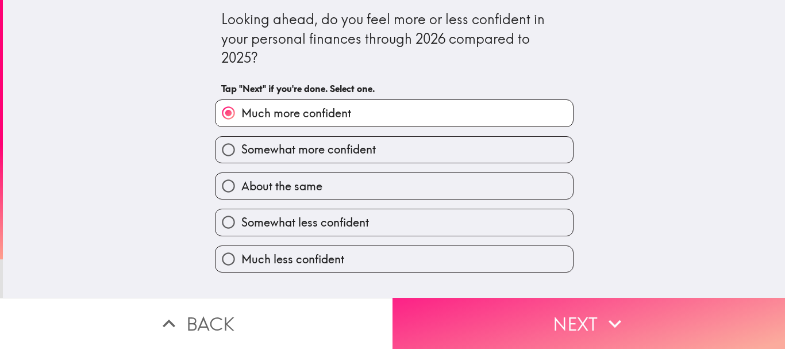
click at [489, 310] on button "Next" at bounding box center [589, 323] width 393 height 51
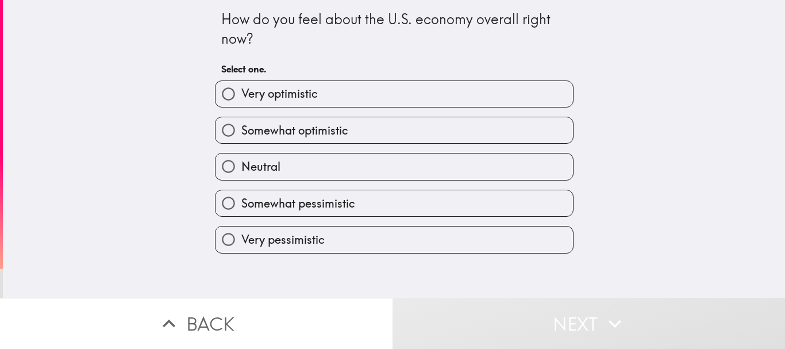
drag, startPoint x: 367, startPoint y: 89, endPoint x: 384, endPoint y: 148, distance: 61.7
click at [367, 88] on label "Very optimistic" at bounding box center [395, 94] width 358 height 26
click at [242, 88] on input "Very optimistic" at bounding box center [229, 94] width 26 height 26
radio input "true"
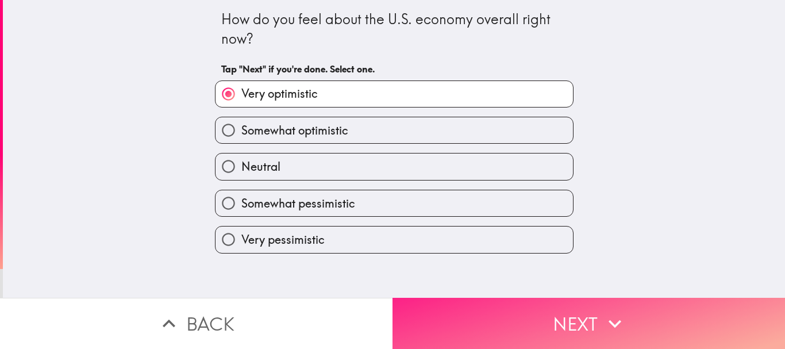
click at [482, 321] on button "Next" at bounding box center [589, 323] width 393 height 51
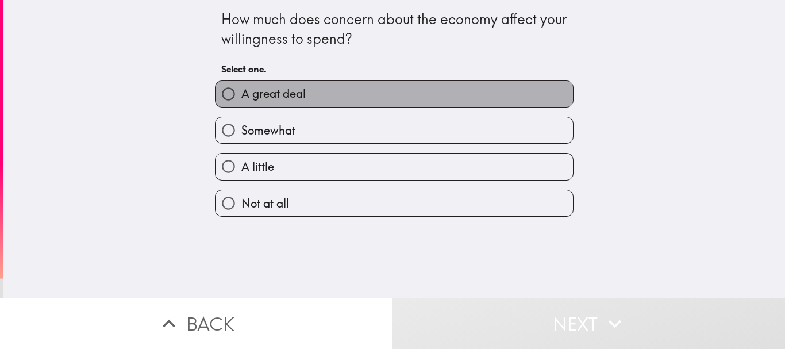
click at [378, 93] on label "A great deal" at bounding box center [395, 94] width 358 height 26
click at [242, 93] on input "A great deal" at bounding box center [229, 94] width 26 height 26
radio input "true"
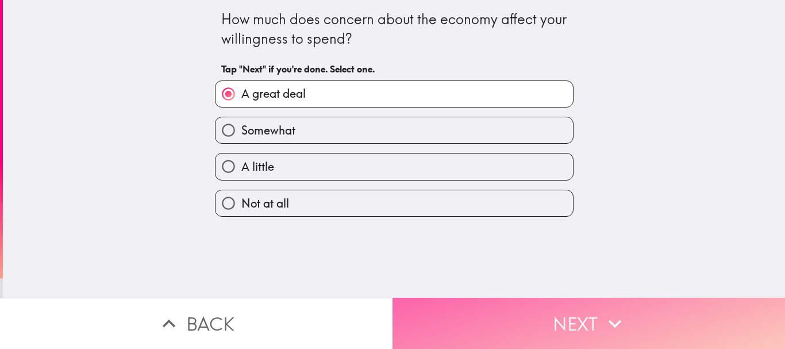
click at [470, 320] on button "Next" at bounding box center [589, 323] width 393 height 51
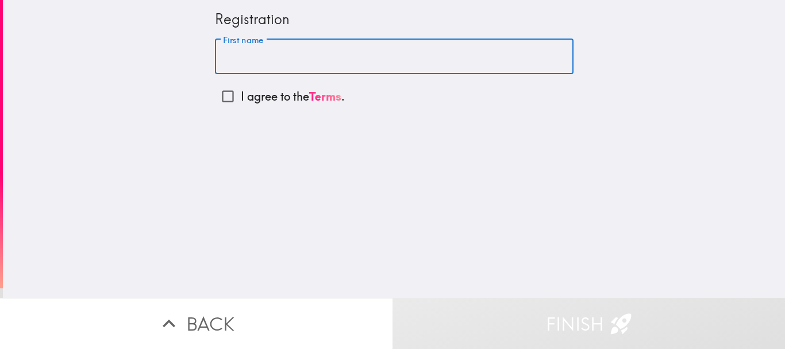
click at [297, 55] on input "First name" at bounding box center [394, 57] width 359 height 36
type input "C"
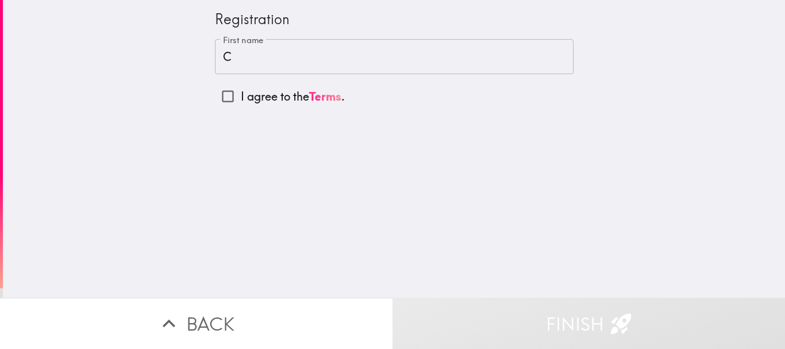
click at [219, 94] on input "I agree to the Terms ." at bounding box center [228, 96] width 26 height 26
checkbox input "true"
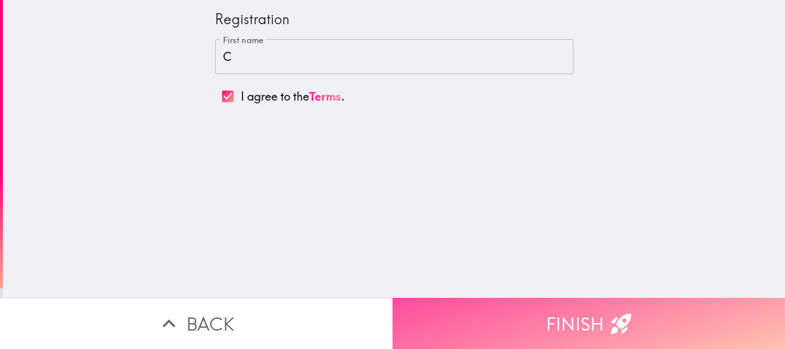
click at [550, 311] on button "Finish" at bounding box center [589, 323] width 393 height 51
